Goal: Task Accomplishment & Management: Use online tool/utility

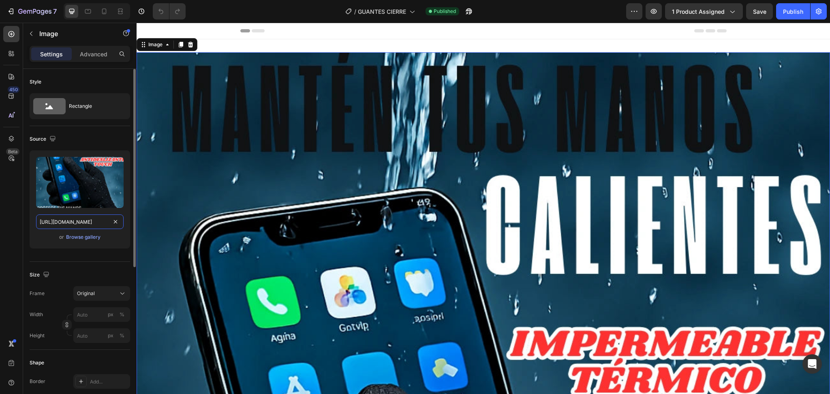
click at [68, 228] on input "[URL][DOMAIN_NAME]" at bounding box center [80, 221] width 88 height 15
paste input "GUANTES_CIERRE_1.webp?v=1756356152"
type input "[URL][DOMAIN_NAME]"
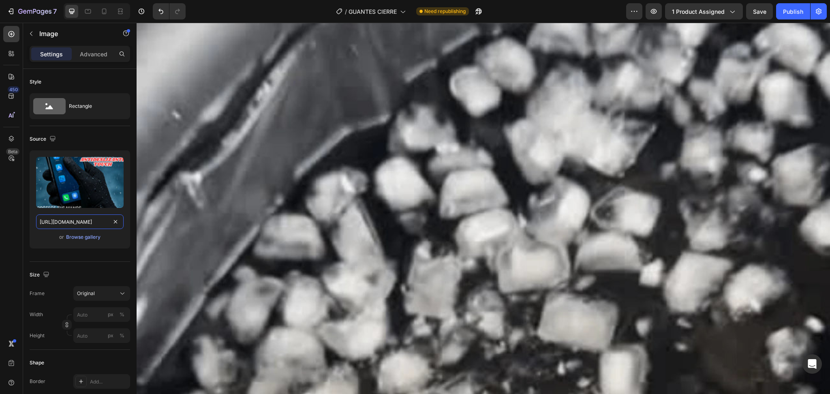
scroll to position [1513, 0]
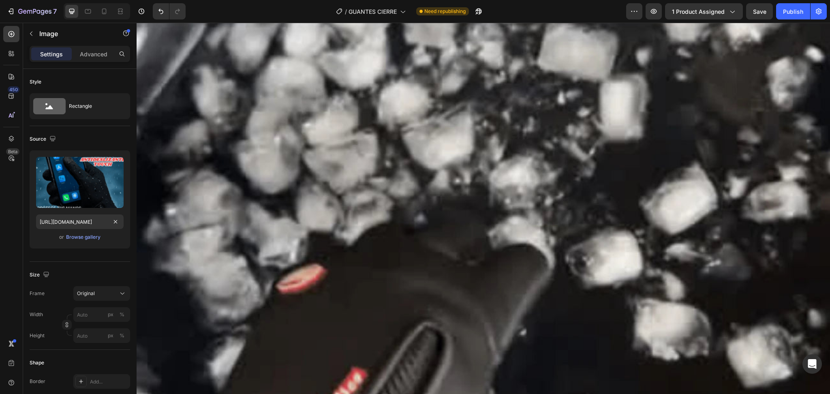
click at [492, 200] on img at bounding box center [484, 177] width 694 height 1092
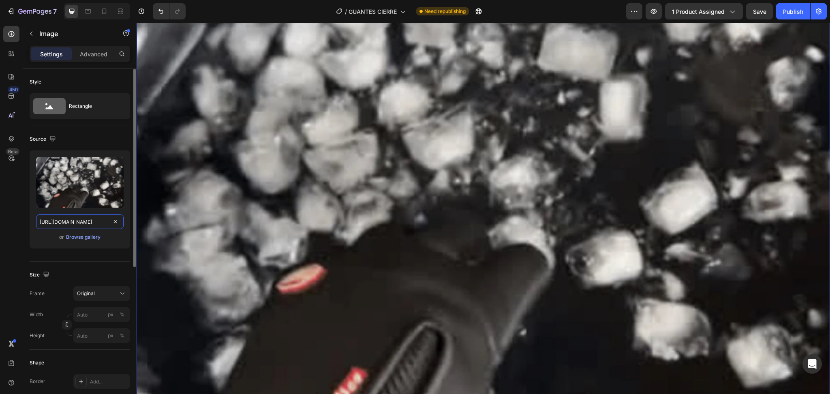
click at [72, 224] on input "[URL][DOMAIN_NAME]" at bounding box center [80, 221] width 88 height 15
paste input "GUANTES_CIERRE_1_1.webp?v=1756356151"
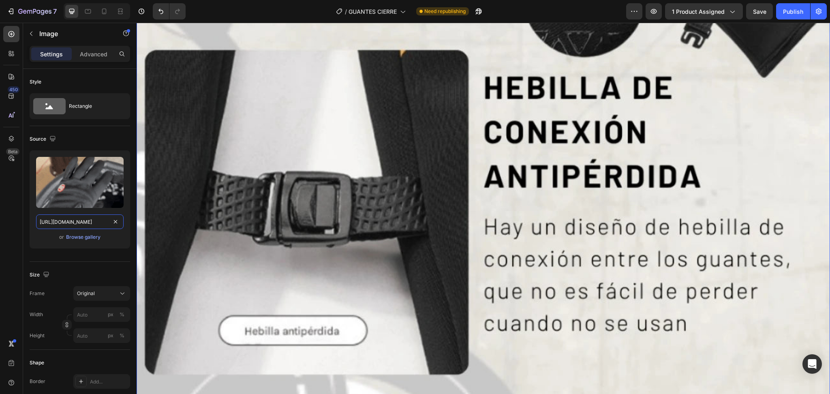
scroll to position [6752, 0]
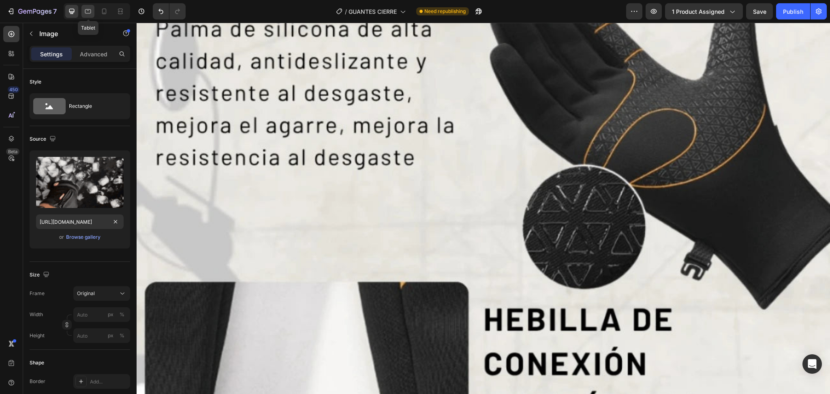
click at [87, 10] on icon at bounding box center [88, 11] width 8 height 8
type input "[URL][DOMAIN_NAME]"
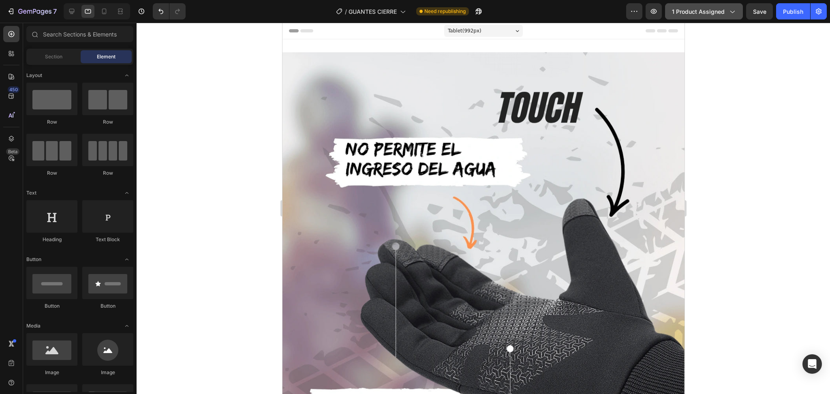
click at [718, 12] on span "1 product assigned" at bounding box center [698, 11] width 53 height 9
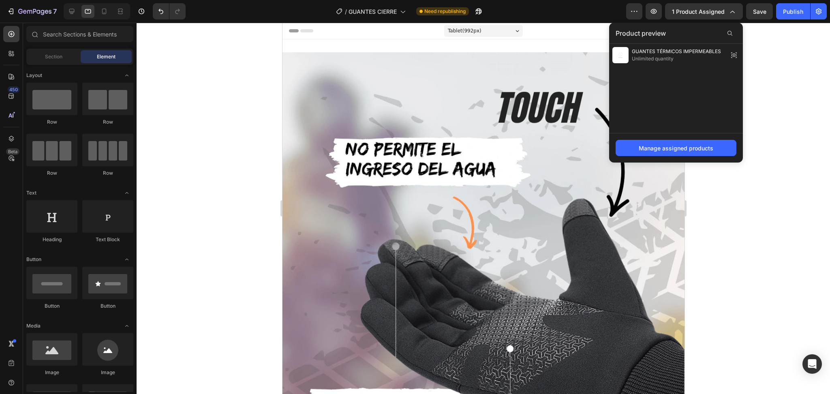
click at [780, 116] on div at bounding box center [484, 208] width 694 height 371
